Goal: Navigation & Orientation: Go to known website

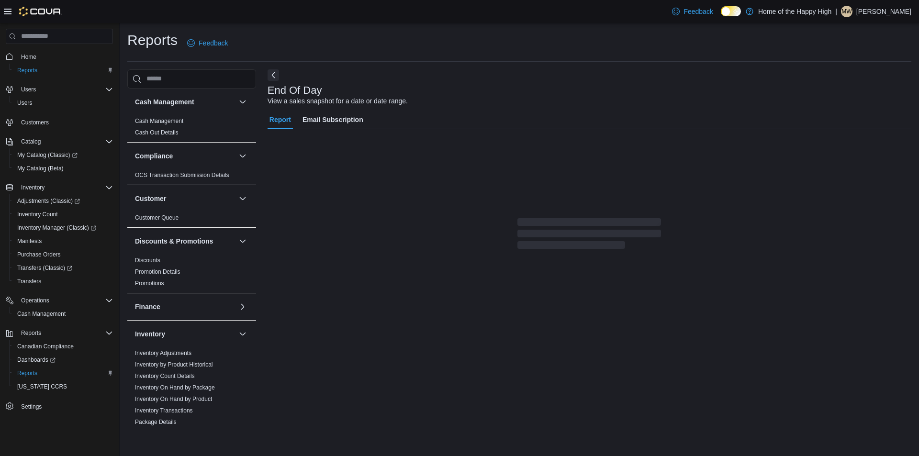
click at [862, 11] on p "[PERSON_NAME]" at bounding box center [884, 11] width 55 height 11
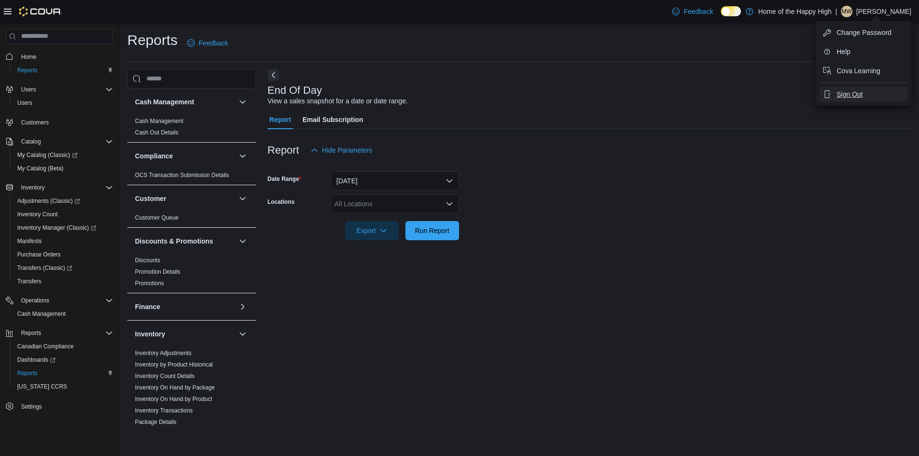
click at [853, 96] on span "Sign Out" at bounding box center [850, 95] width 26 height 10
